Goal: Task Accomplishment & Management: Manage account settings

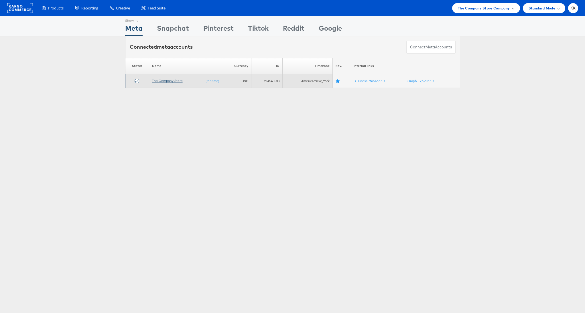
click at [169, 82] on link "The Company Store" at bounding box center [167, 80] width 31 height 4
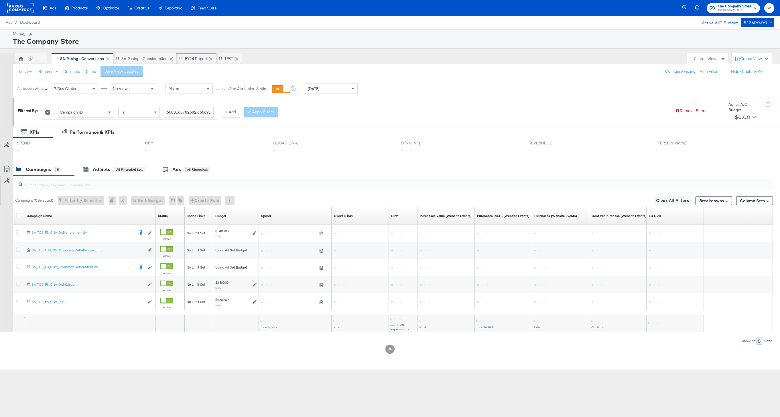
click at [196, 58] on div "FY24 Report" at bounding box center [196, 58] width 22 height 5
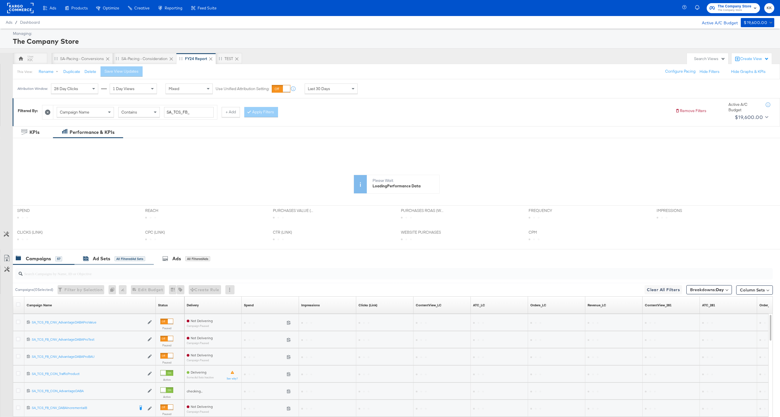
click at [122, 256] on div "Ad Sets All Filtered Ad Sets" at bounding box center [114, 259] width 62 height 7
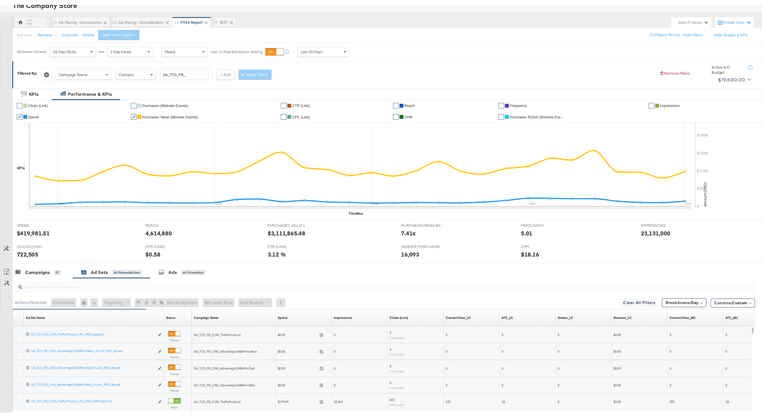
scroll to position [89, 0]
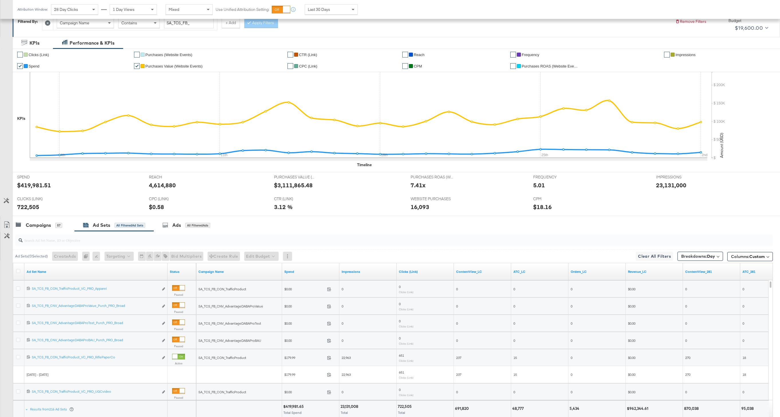
click at [18, 274] on div at bounding box center [19, 272] width 6 height 6
click at [18, 271] on icon at bounding box center [18, 271] width 4 height 4
click at [0, 0] on input "checkbox" at bounding box center [0, 0] width 0 height 0
click at [9, 227] on icon at bounding box center [6, 225] width 7 height 7
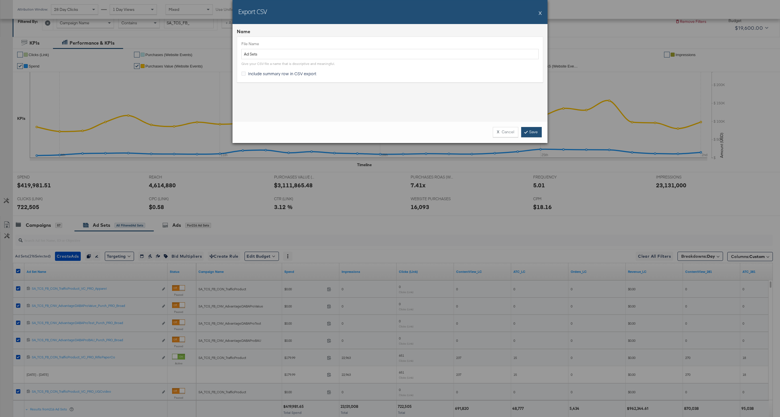
click at [533, 136] on link "Save" at bounding box center [531, 132] width 21 height 10
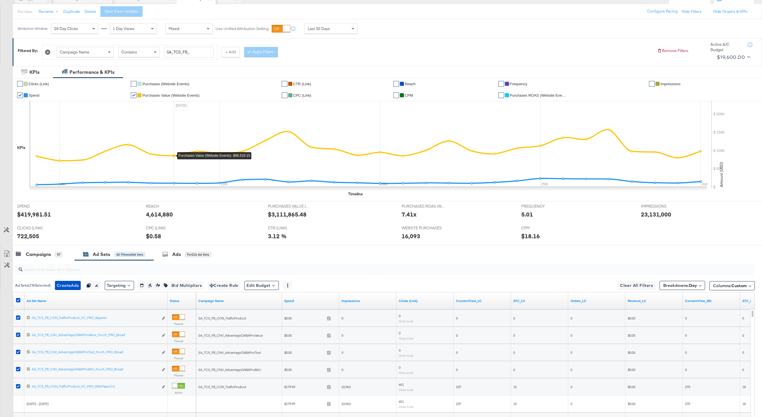
scroll to position [27, 0]
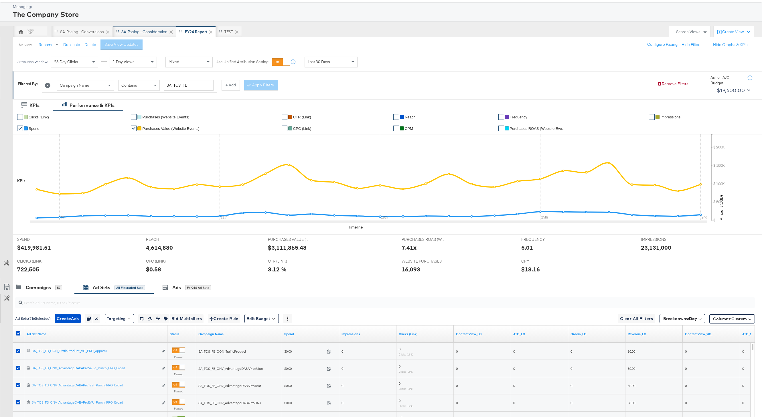
click at [142, 33] on div "SA-Pacing - Consideration" at bounding box center [144, 31] width 46 height 5
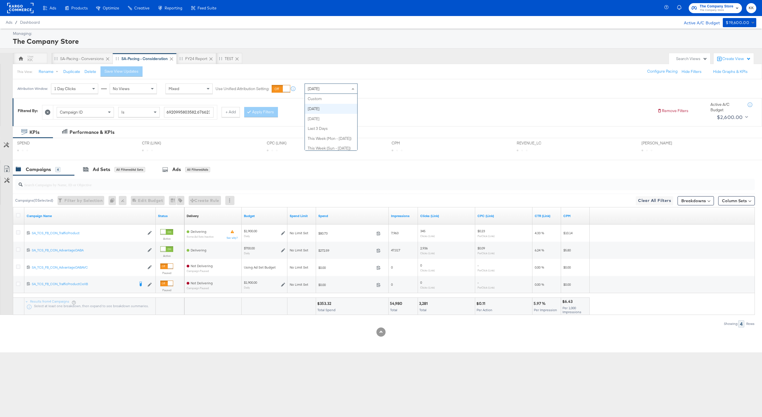
click at [310, 87] on span "[DATE]" at bounding box center [314, 88] width 12 height 5
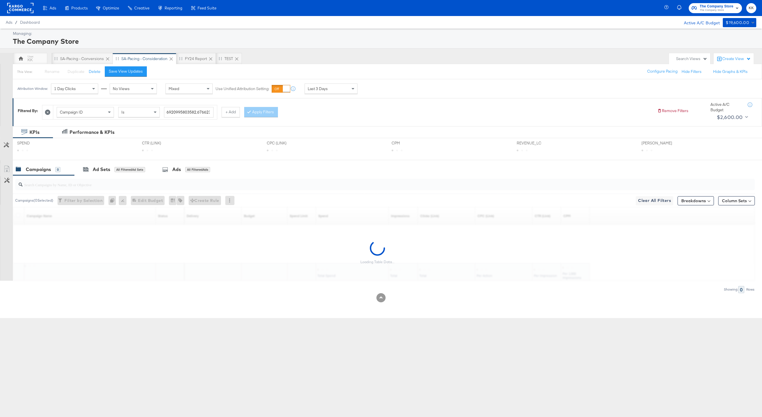
click at [314, 115] on div "Campaign ID Is 6920995803582,6766233552782,6638837623382,6921031169382 + Add Ap…" at bounding box center [347, 110] width 611 height 17
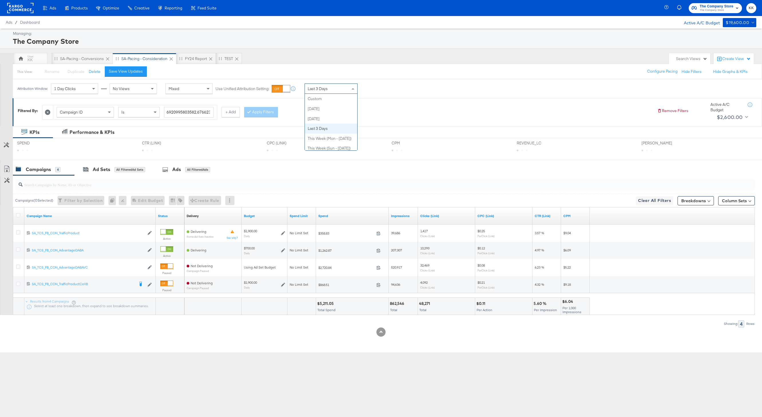
click at [325, 89] on span "Last 3 Days" at bounding box center [318, 88] width 20 height 5
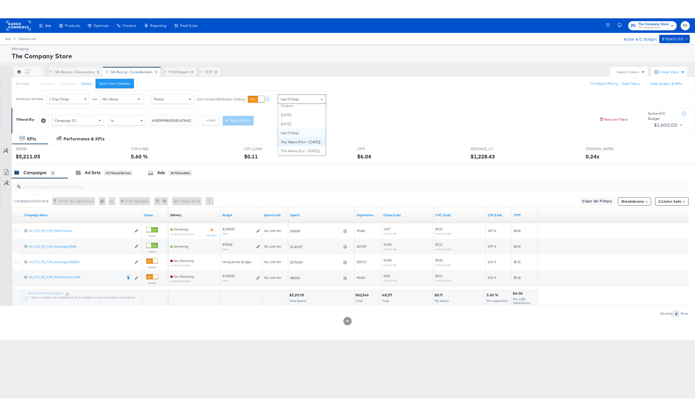
scroll to position [0, 0]
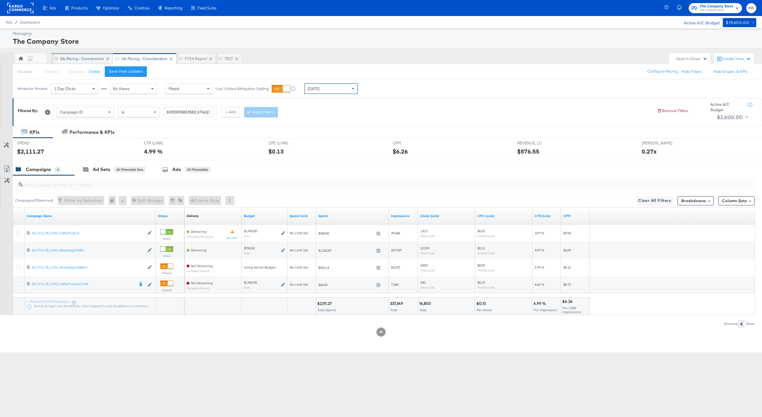
click at [80, 57] on div "SA-Pacing - Conversions" at bounding box center [82, 58] width 44 height 5
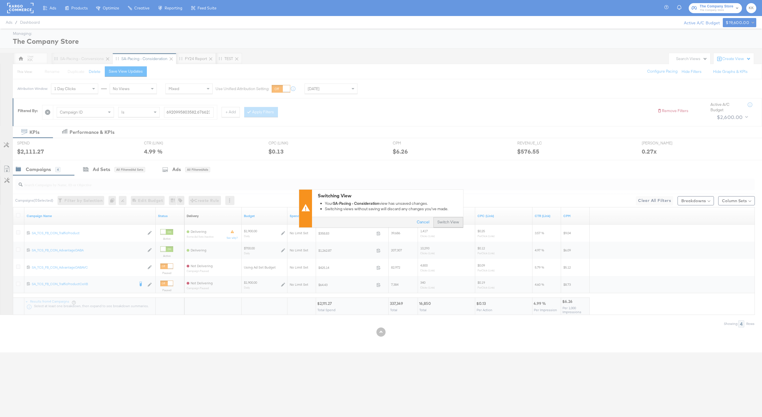
click at [450, 222] on button "Switch View" at bounding box center [448, 223] width 30 height 10
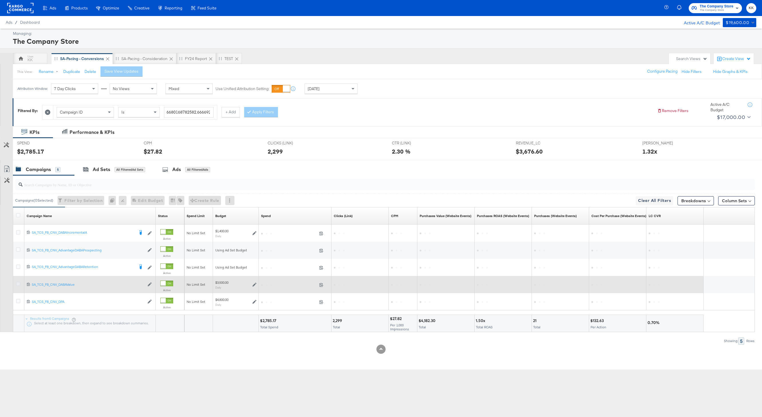
click at [18, 283] on icon at bounding box center [18, 284] width 4 height 4
click at [0, 0] on input "checkbox" at bounding box center [0, 0] width 0 height 0
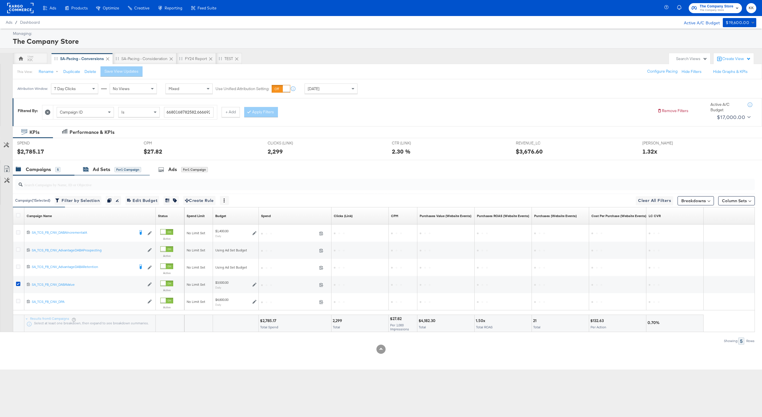
click at [108, 171] on div "Ad Sets" at bounding box center [101, 169] width 17 height 7
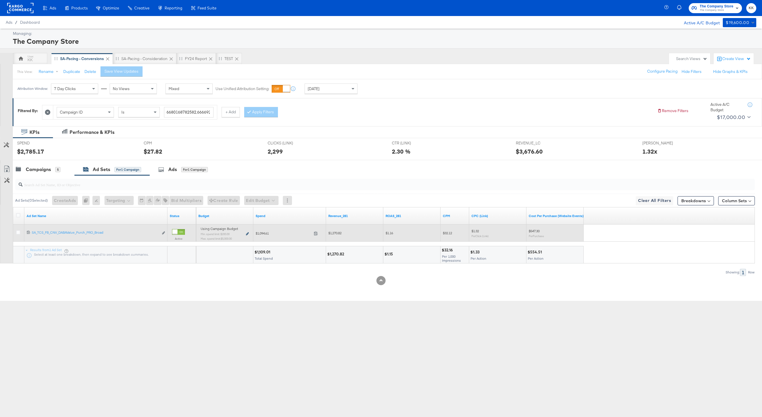
click at [246, 234] on icon at bounding box center [247, 233] width 3 height 3
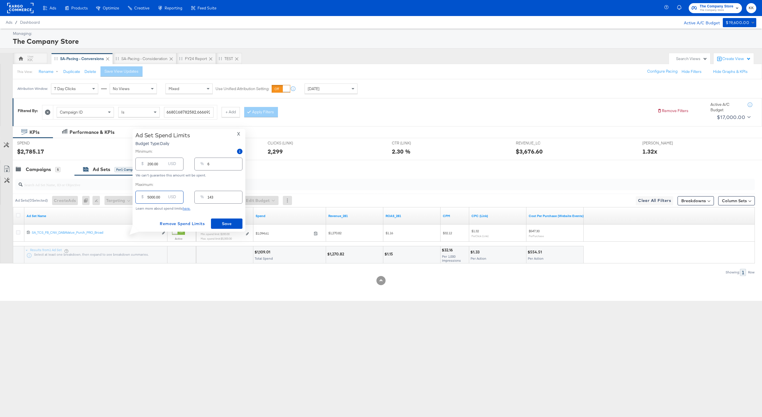
click at [149, 198] on input "5000.00" at bounding box center [156, 195] width 18 height 12
type input "000.00"
type input "0"
type input "2000.00"
type input "57"
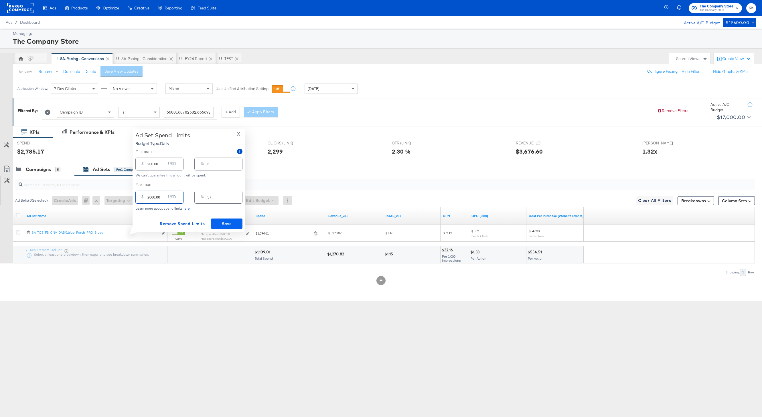
type input "2000.00"
click at [234, 219] on button "Save" at bounding box center [226, 224] width 31 height 10
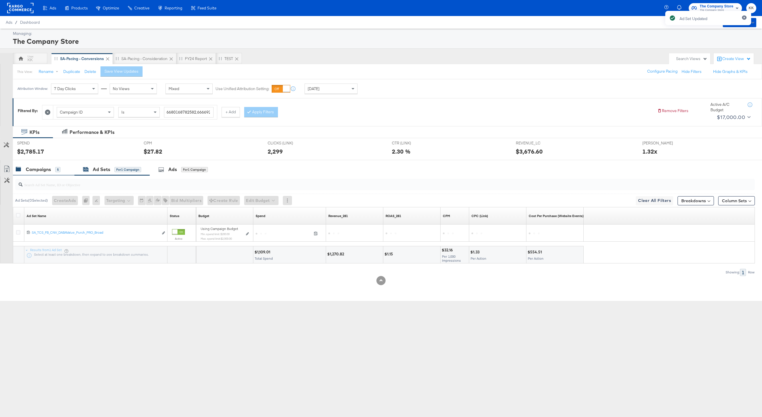
click at [37, 171] on div "Campaigns" at bounding box center [38, 169] width 25 height 7
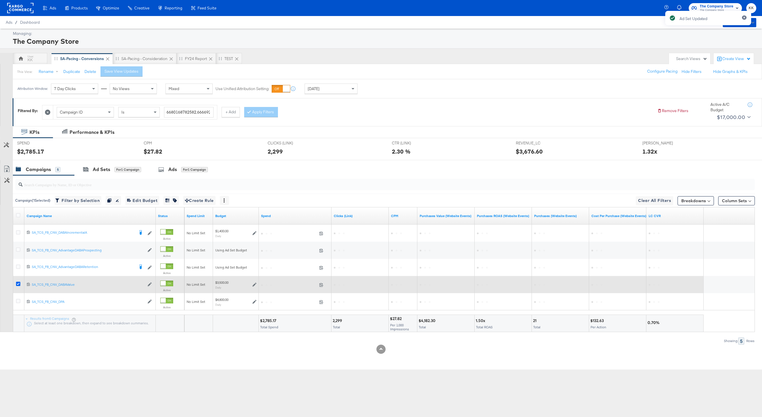
click at [19, 284] on icon at bounding box center [18, 284] width 4 height 4
click at [0, 0] on input "checkbox" at bounding box center [0, 0] width 0 height 0
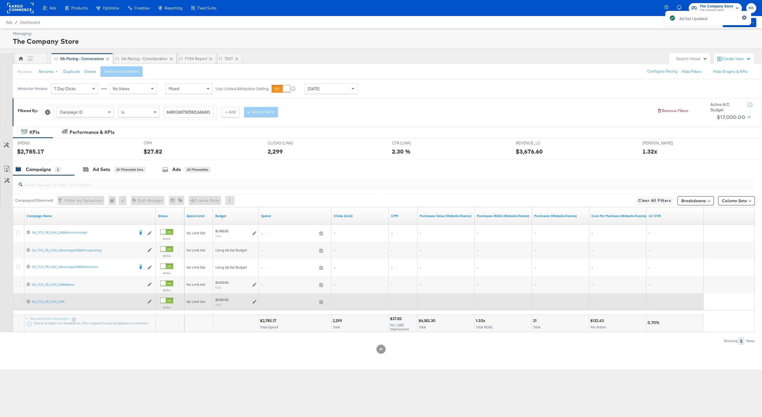
click at [19, 300] on icon at bounding box center [18, 301] width 4 height 4
click at [0, 0] on input "checkbox" at bounding box center [0, 0] width 0 height 0
click at [18, 301] on icon at bounding box center [18, 301] width 4 height 4
click at [0, 0] on input "checkbox" at bounding box center [0, 0] width 0 height 0
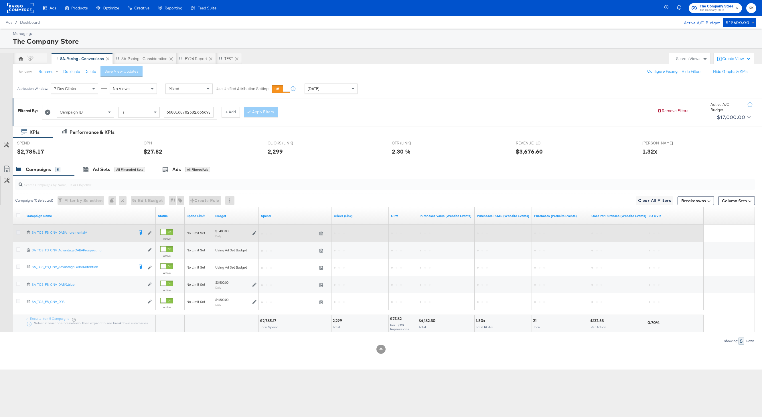
click at [16, 232] on icon at bounding box center [18, 232] width 4 height 4
click at [0, 0] on input "checkbox" at bounding box center [0, 0] width 0 height 0
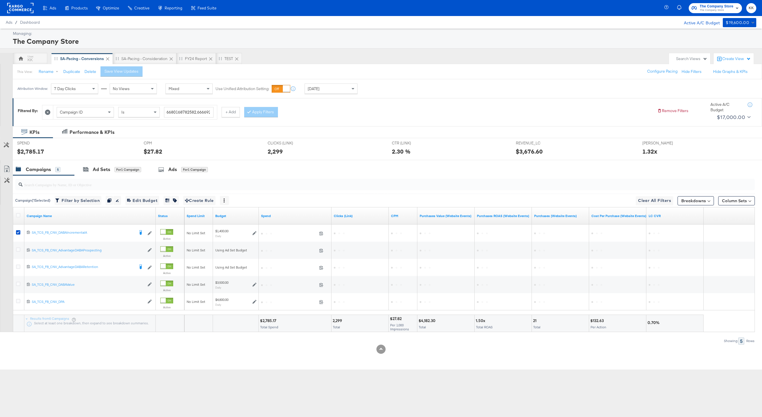
click at [120, 163] on div at bounding box center [381, 162] width 762 height 5
click at [122, 171] on div "for 1 Campaign" at bounding box center [128, 169] width 27 height 5
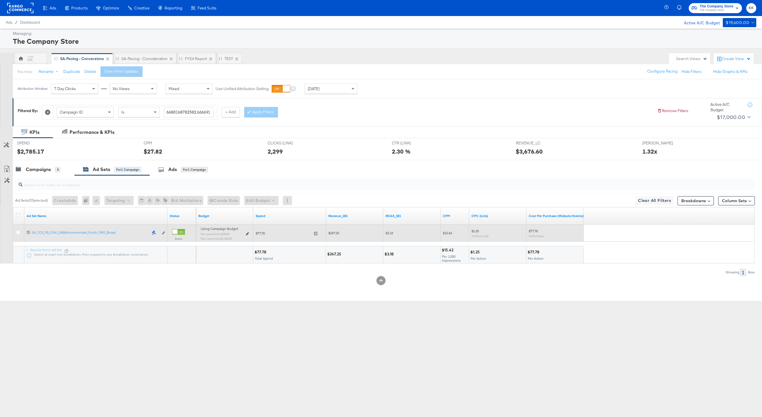
click at [248, 234] on icon at bounding box center [247, 233] width 3 height 3
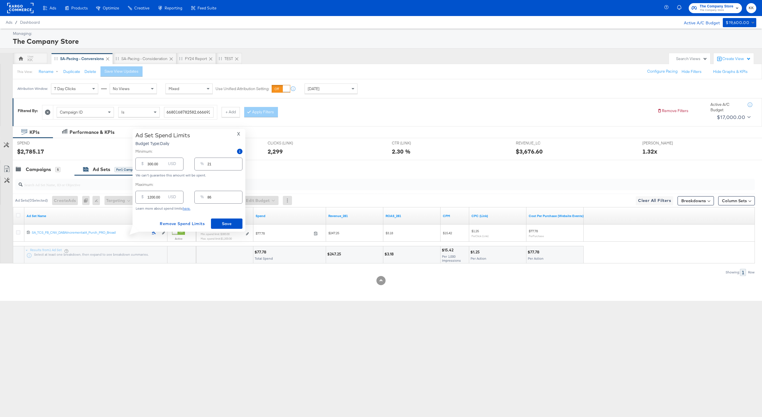
click at [151, 197] on input "1200.00" at bounding box center [156, 195] width 18 height 12
type input "100.00"
type input "7"
type input "1900.00"
type input "136"
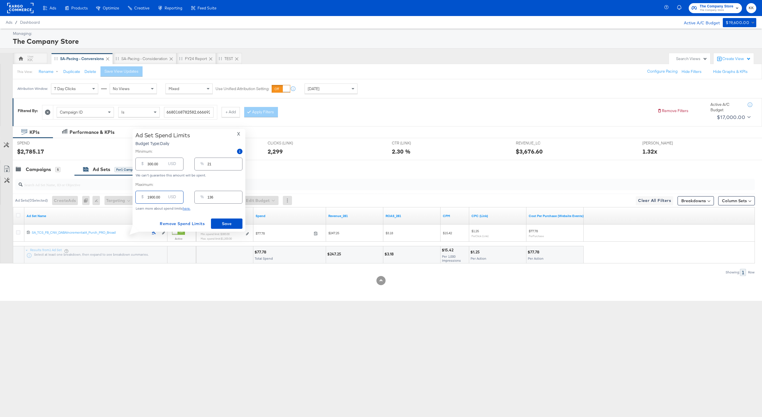
type input "1900.00"
click at [149, 163] on input "300.00" at bounding box center [156, 162] width 18 height 12
type input "00.00"
type input "0"
type input "600.00"
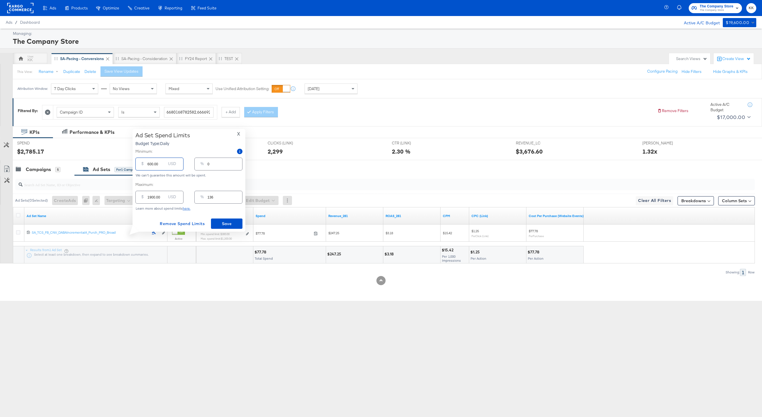
type input "43"
type input "600.00"
click at [224, 225] on span "Save" at bounding box center [226, 223] width 27 height 7
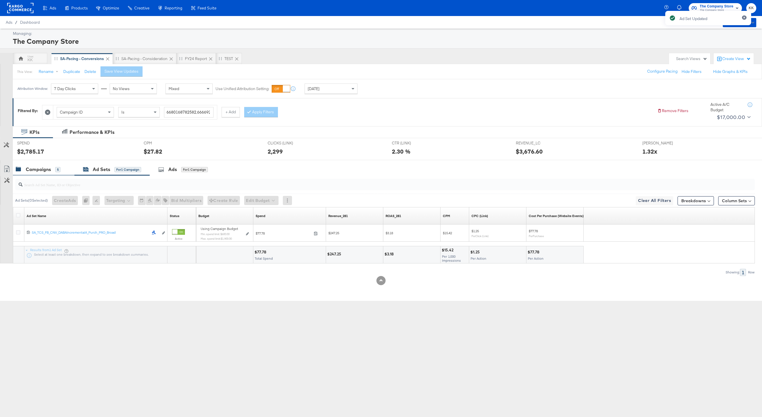
click at [31, 167] on div "Campaigns" at bounding box center [38, 169] width 25 height 7
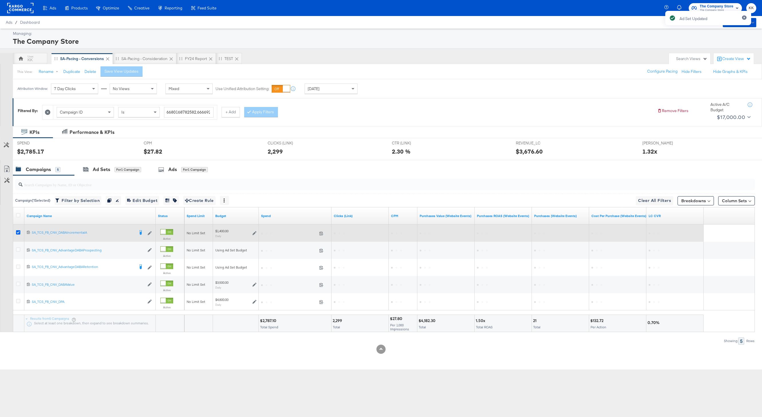
click at [20, 232] on icon at bounding box center [18, 232] width 4 height 4
click at [0, 0] on input "checkbox" at bounding box center [0, 0] width 0 height 0
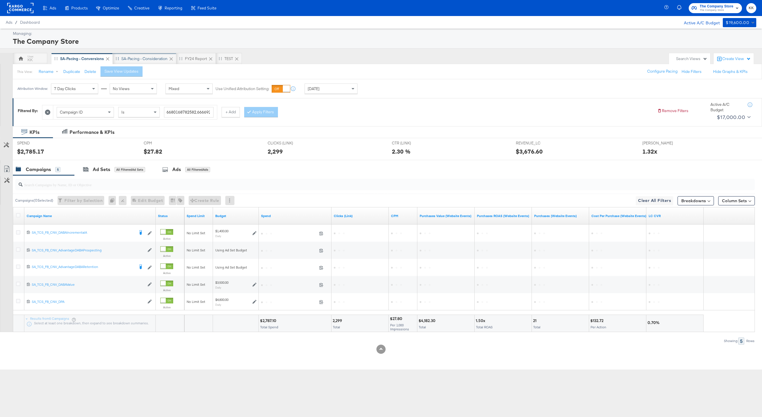
click at [152, 59] on div "SA-Pacing - Consideration" at bounding box center [144, 58] width 46 height 5
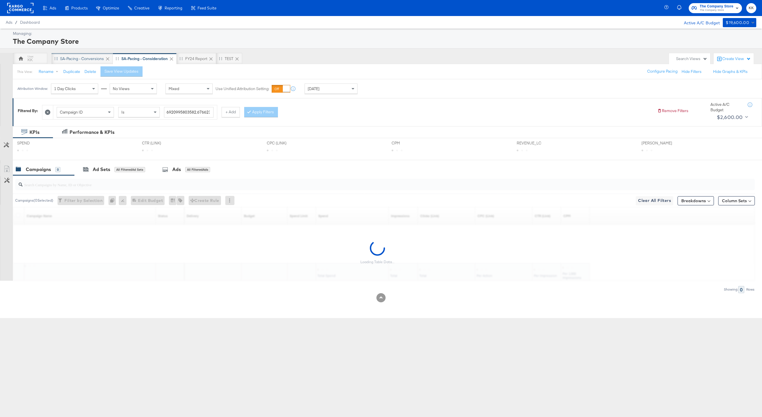
click at [86, 59] on div "SA-Pacing - Conversions" at bounding box center [82, 58] width 44 height 5
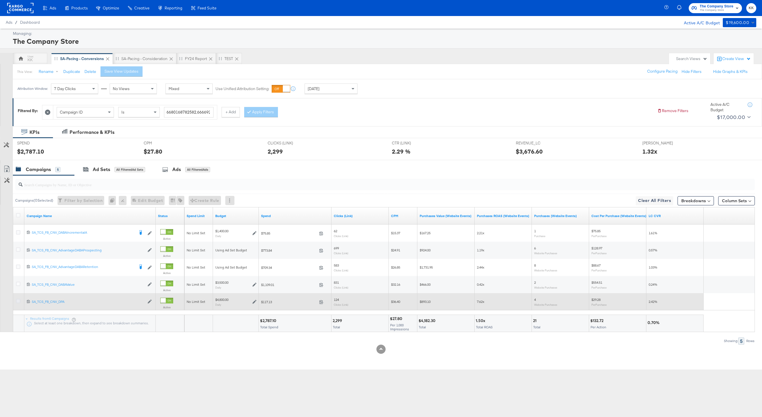
click at [18, 301] on icon at bounding box center [18, 301] width 4 height 4
click at [0, 0] on input "checkbox" at bounding box center [0, 0] width 0 height 0
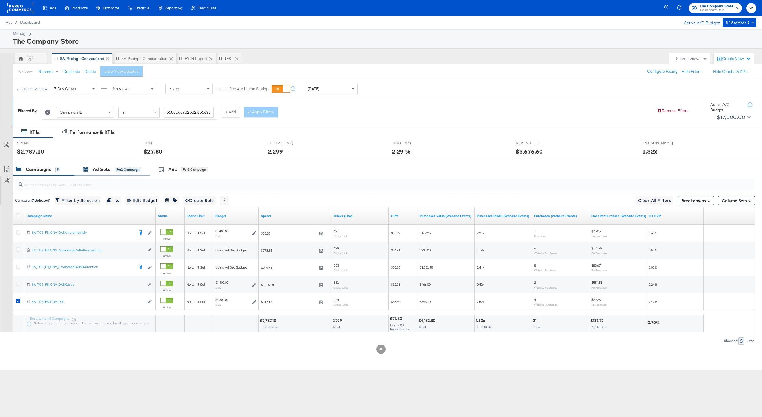
click at [97, 170] on div "Ad Sets" at bounding box center [101, 169] width 17 height 7
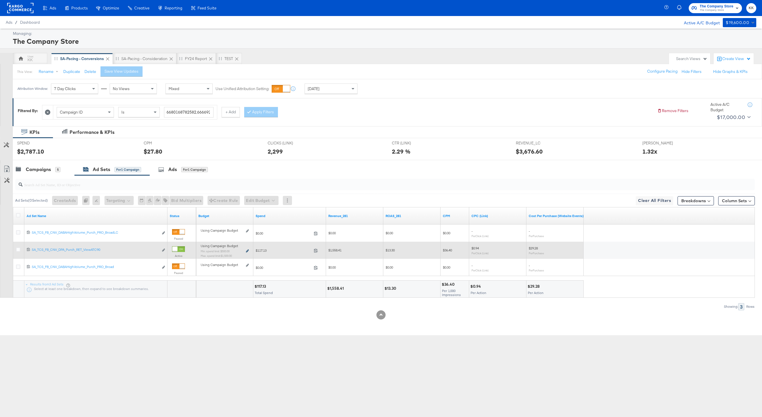
click at [247, 252] on icon at bounding box center [247, 251] width 3 height 3
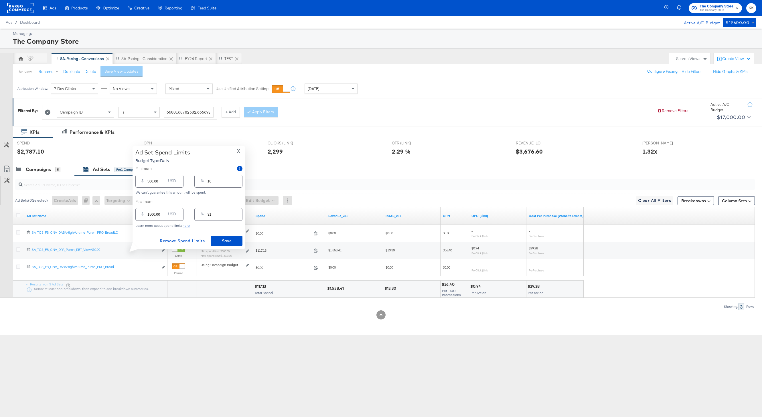
click at [151, 215] on input "1500.00" at bounding box center [156, 212] width 18 height 12
type input "100.00"
type input "2"
type input "1900.00"
type input "40"
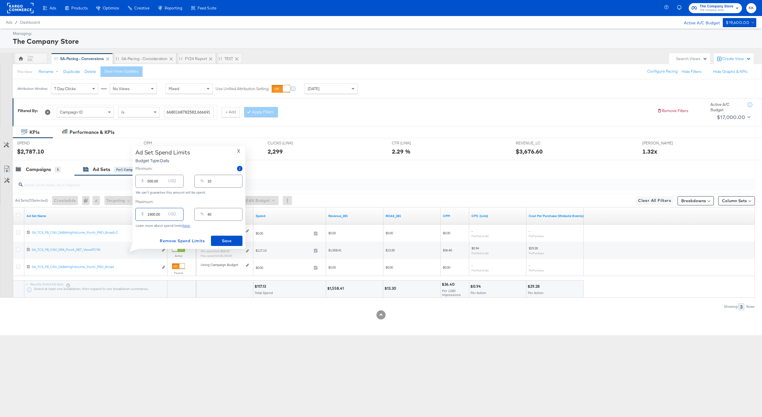
type input "1900.00"
click at [149, 182] on input "500.00" at bounding box center [156, 179] width 18 height 12
type input "00.00"
type input "0"
type input "800.00"
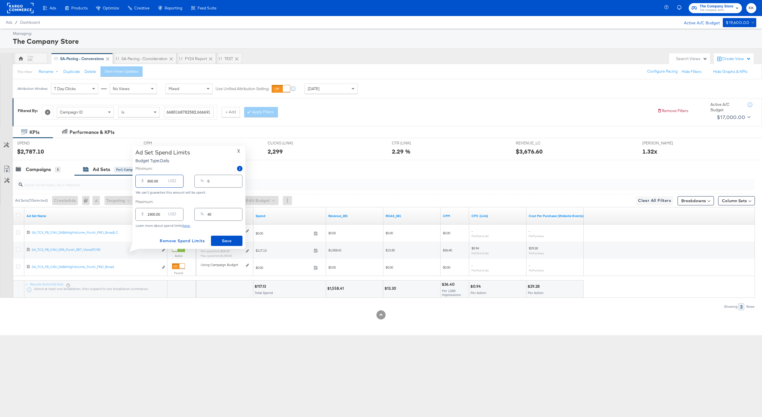
type input "17"
type input "800.00"
click at [228, 239] on span "Save" at bounding box center [226, 241] width 27 height 7
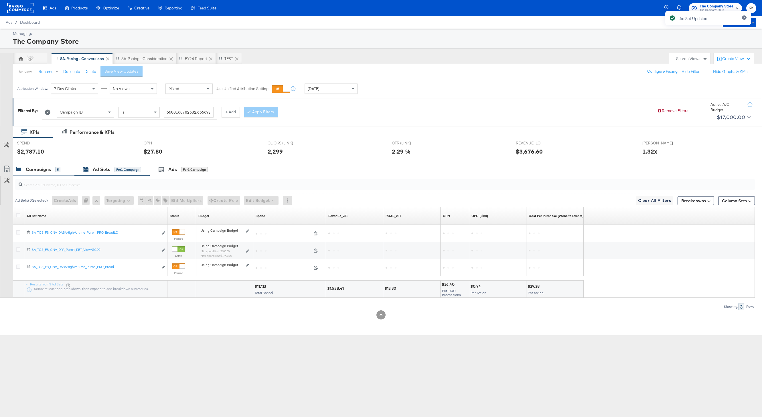
click at [39, 171] on div "Campaigns" at bounding box center [38, 169] width 25 height 7
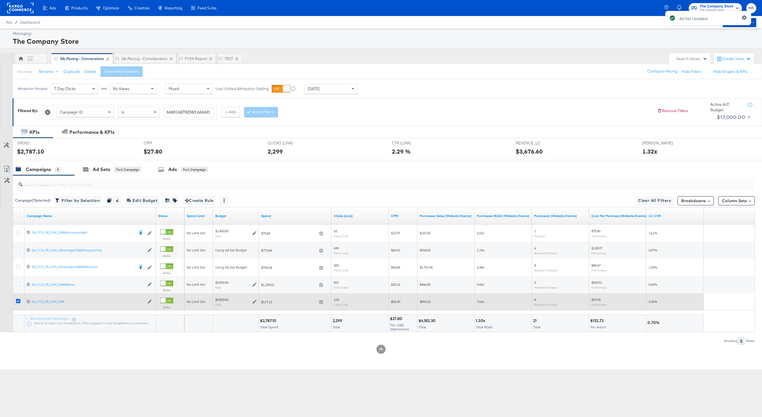
click at [19, 302] on icon at bounding box center [18, 301] width 4 height 4
click at [0, 0] on input "checkbox" at bounding box center [0, 0] width 0 height 0
